Goal: Transaction & Acquisition: Purchase product/service

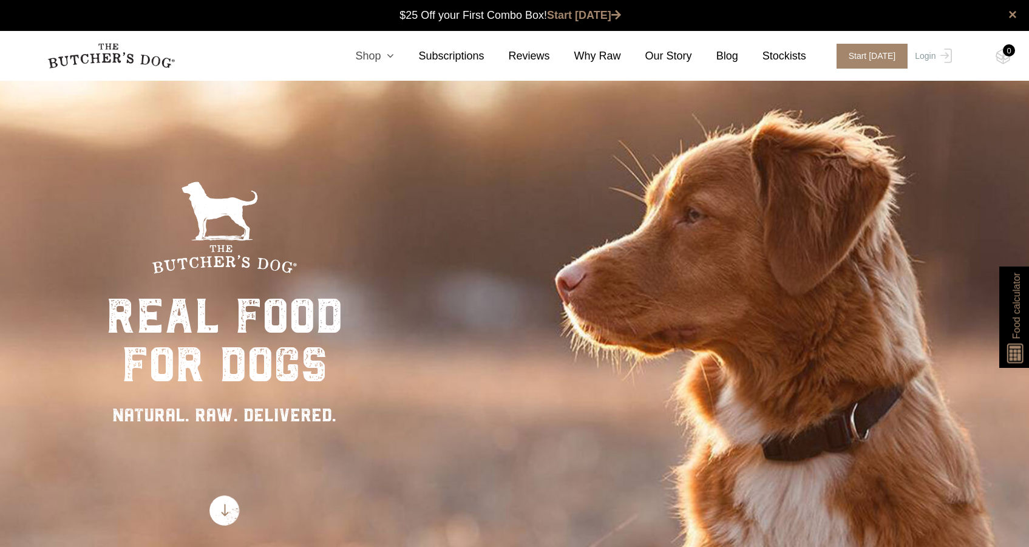
click at [376, 58] on link "Shop" at bounding box center [362, 56] width 63 height 16
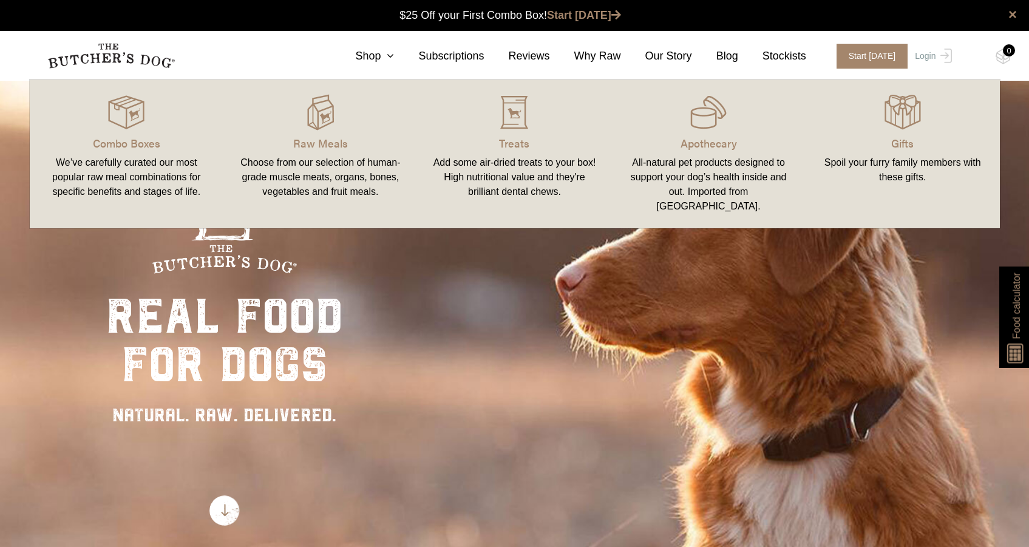
click at [155, 131] on link "Combo Boxes We’ve carefully curated our most popular raw meal combinations for …" at bounding box center [127, 154] width 194 height 124
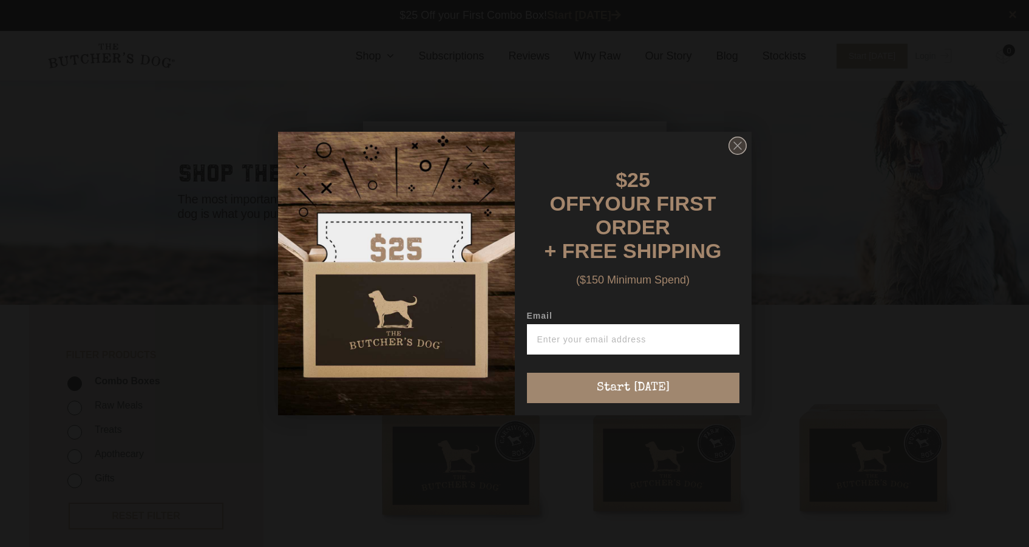
click at [737, 155] on circle "Close dialog" at bounding box center [737, 146] width 18 height 18
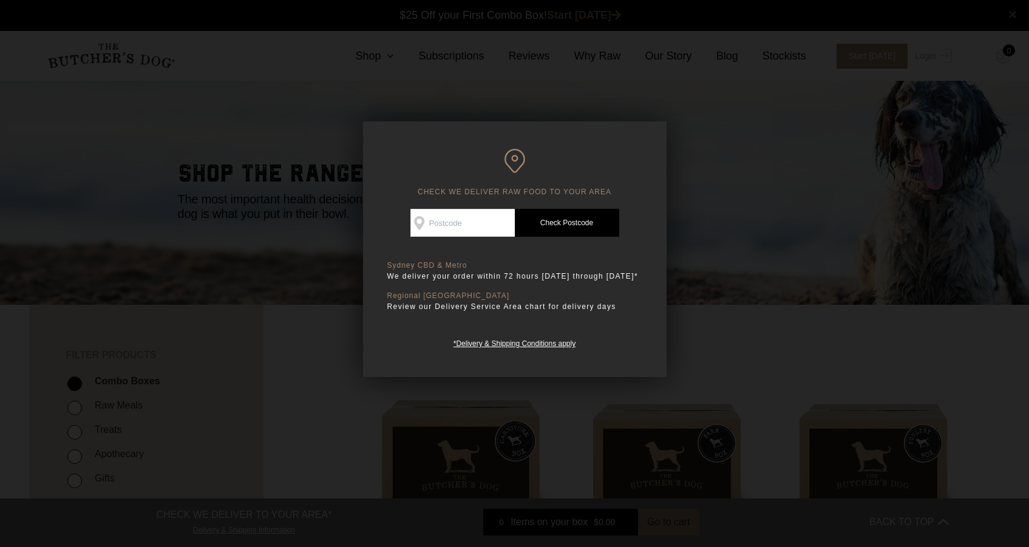
click at [689, 124] on div at bounding box center [514, 273] width 1029 height 547
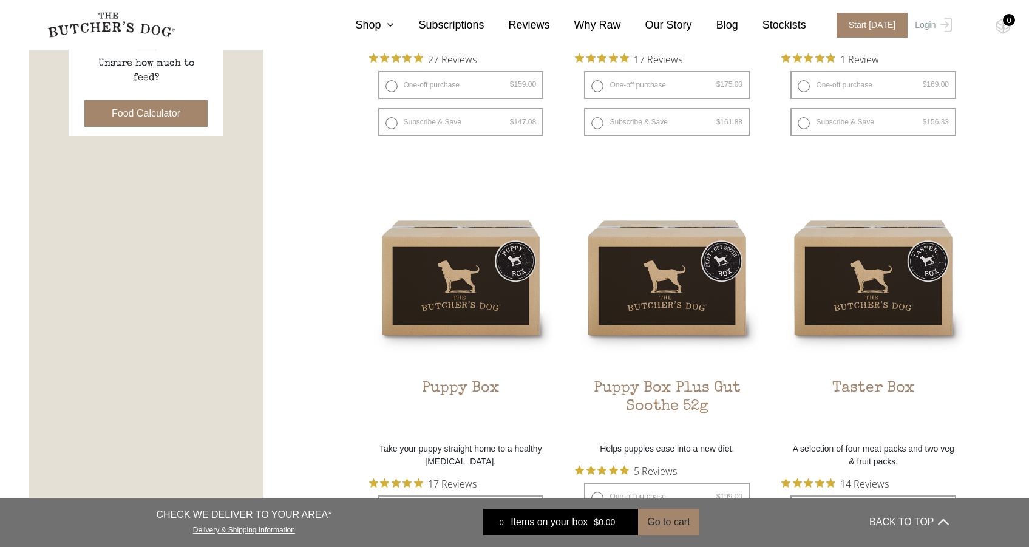
scroll to position [314, 0]
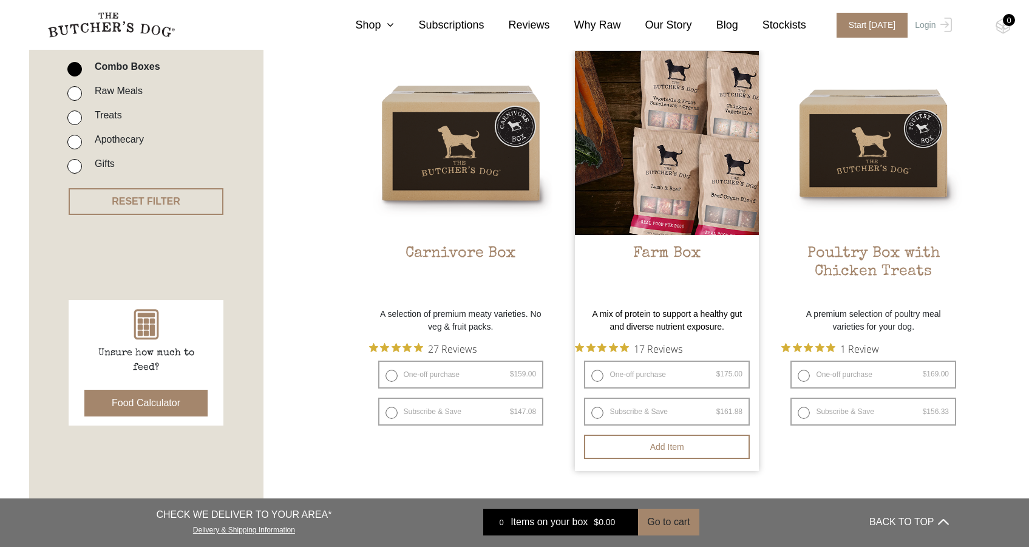
click at [663, 263] on h2 "Farm Box" at bounding box center [667, 273] width 184 height 57
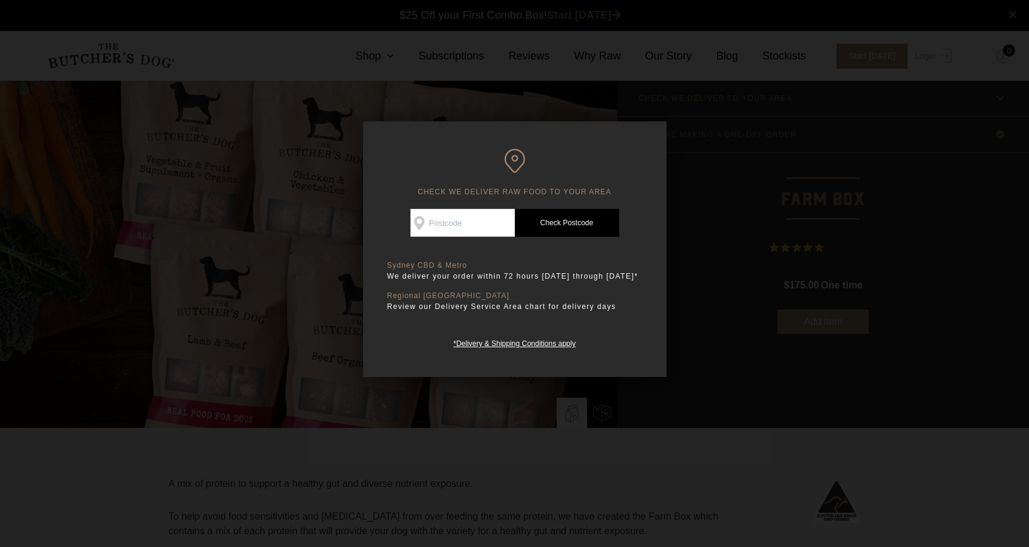
click at [472, 221] on input "Check Availability At" at bounding box center [462, 223] width 104 height 28
type input "4551"
click at [571, 214] on link "Check Postcode" at bounding box center [567, 223] width 104 height 28
